Goal: Task Accomplishment & Management: Manage account settings

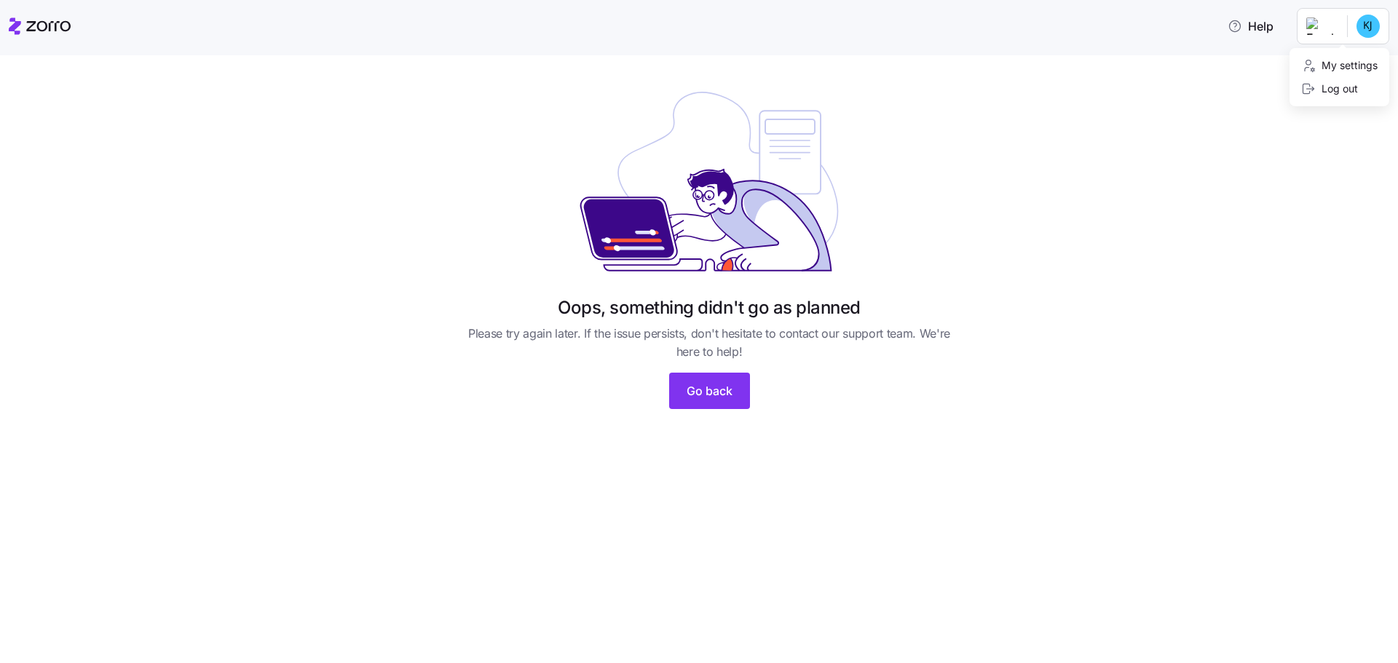
click at [1365, 25] on html "Help Oops, something didn't go as planned Please try again later. If the issue …" at bounding box center [699, 327] width 1398 height 655
click at [1352, 70] on div "My settings" at bounding box center [1339, 66] width 76 height 16
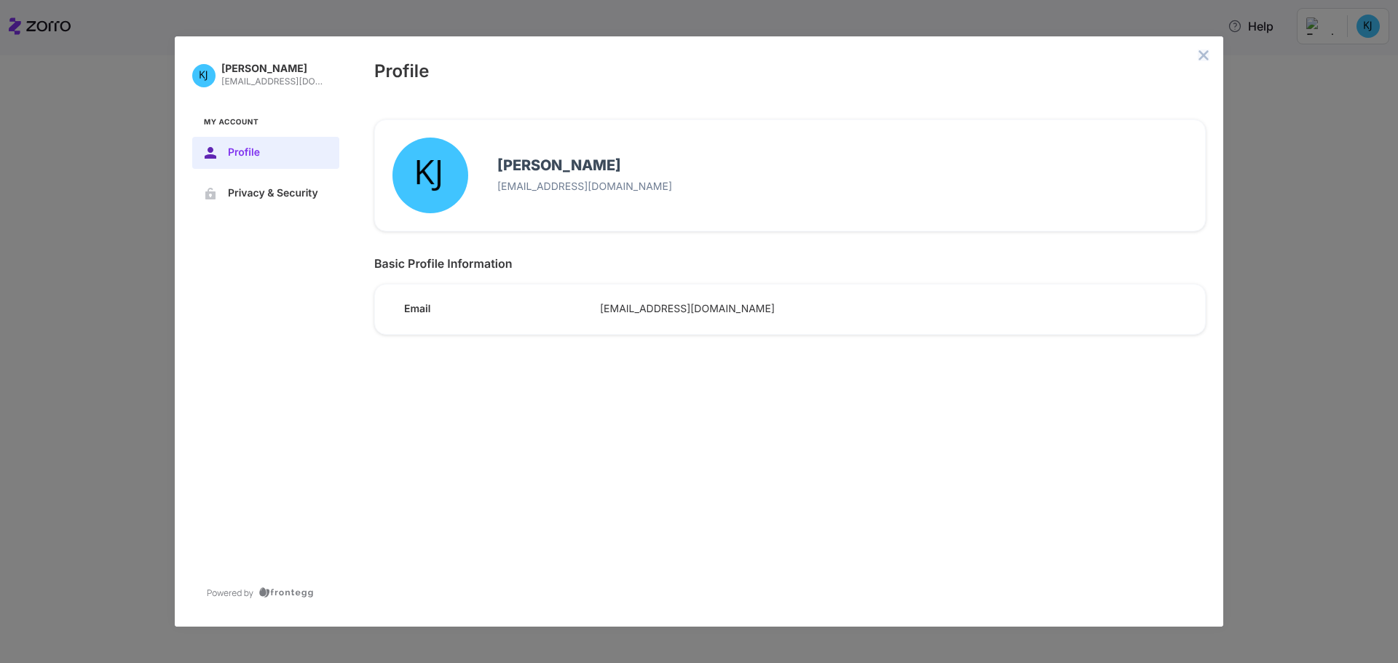
click at [1209, 57] on icon "close admin-box" at bounding box center [1204, 56] width 12 height 12
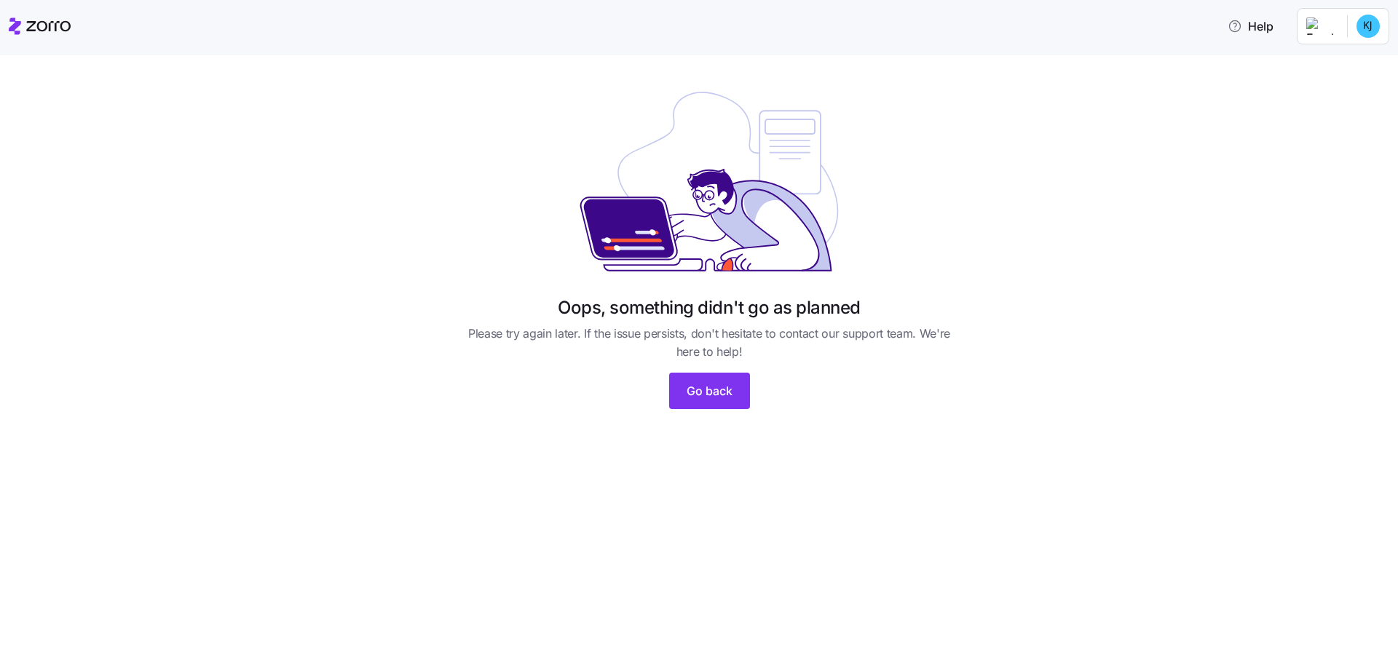
click at [54, 40] on div at bounding box center [40, 26] width 62 height 41
click at [628, 52] on main "Oops, something didn't go as planned Please try again later. If the issue persi…" at bounding box center [699, 327] width 1398 height 655
click at [304, 124] on div "Oops, something didn't go as planned Please try again later. If the issue persi…" at bounding box center [709, 253] width 1337 height 348
